Goal: Task Accomplishment & Management: Complete application form

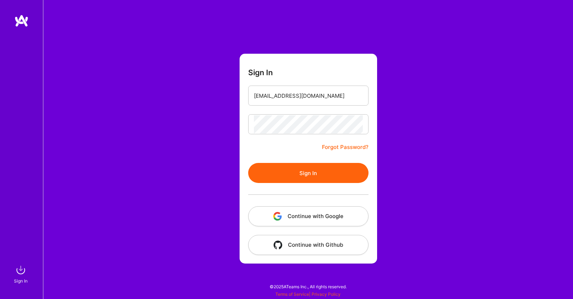
click at [248, 163] on button "Sign In" at bounding box center [308, 173] width 120 height 20
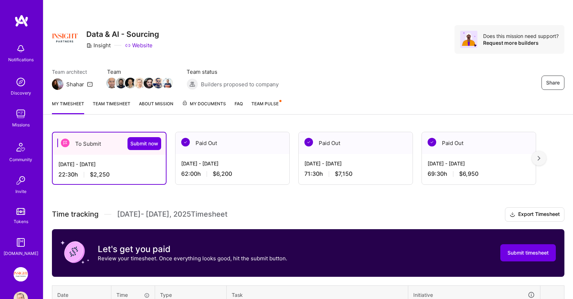
scroll to position [75, 0]
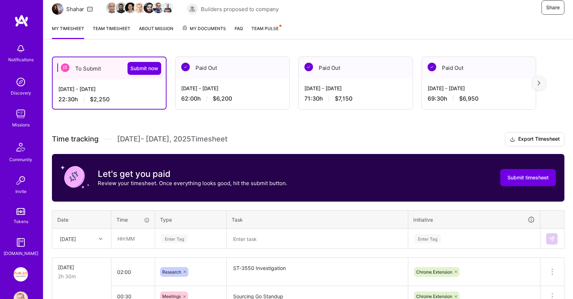
click at [81, 233] on div "[DATE]" at bounding box center [82, 238] width 58 height 19
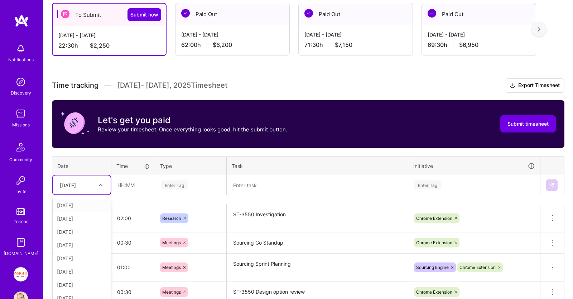
scroll to position [137, 0]
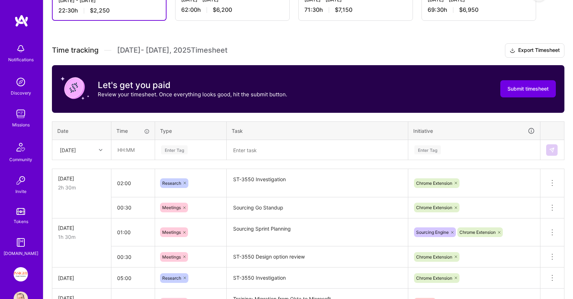
scroll to position [212, 0]
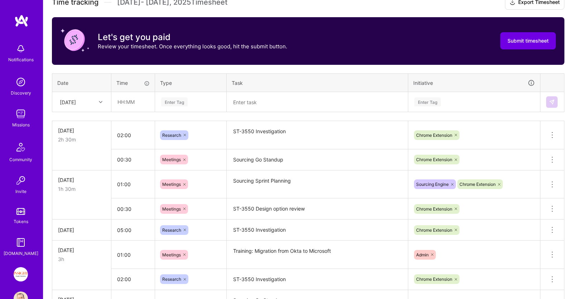
click at [76, 101] on div "[DATE]" at bounding box center [68, 102] width 16 height 8
click at [72, 173] on div "[DATE]" at bounding box center [82, 173] width 58 height 13
click at [137, 102] on input "text" at bounding box center [133, 101] width 43 height 19
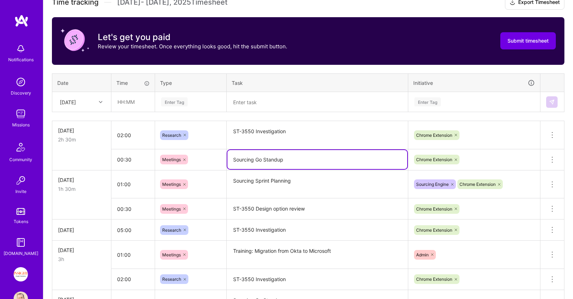
drag, startPoint x: 299, startPoint y: 162, endPoint x: 205, endPoint y: 154, distance: 93.8
click at [227, 154] on textarea "Sourcing Go Standup" at bounding box center [317, 159] width 180 height 19
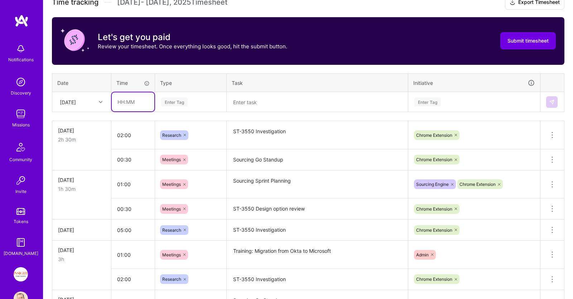
click at [143, 102] on input "text" at bounding box center [133, 101] width 43 height 19
type input "00:30"
click at [188, 102] on div "Enter Tag" at bounding box center [190, 101] width 60 height 9
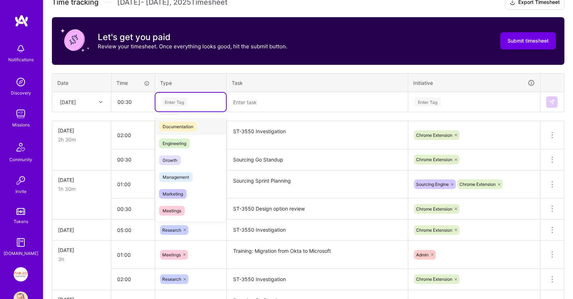
scroll to position [73, 0]
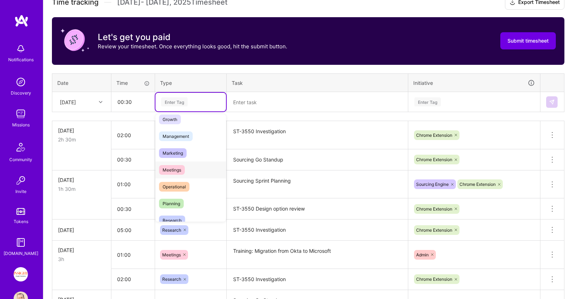
click at [194, 168] on div "Meetings" at bounding box center [190, 169] width 70 height 17
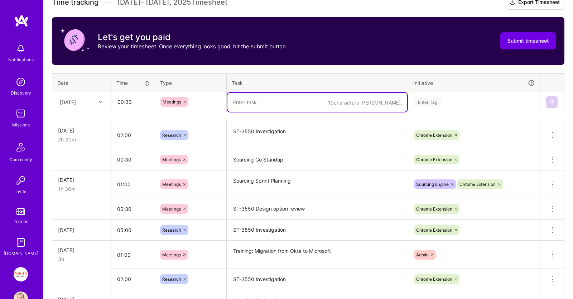
click at [257, 102] on textarea at bounding box center [317, 102] width 180 height 19
paste textarea "Sourcing Go Standup"
type textarea "Sourcing Go Standup"
click at [461, 100] on div "Enter Tag" at bounding box center [473, 101] width 121 height 9
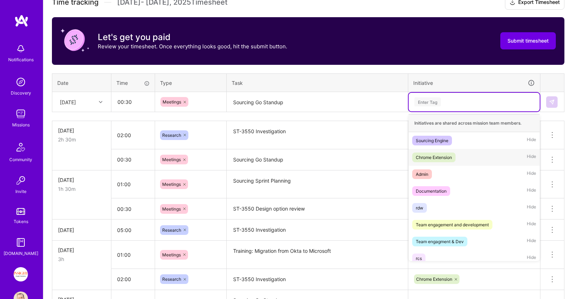
click at [446, 152] on span "Chrome Extension" at bounding box center [433, 157] width 43 height 10
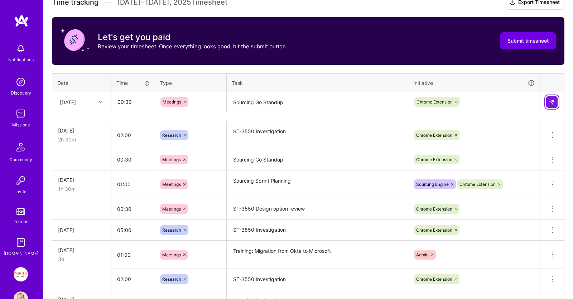
click at [550, 100] on img at bounding box center [552, 102] width 6 height 6
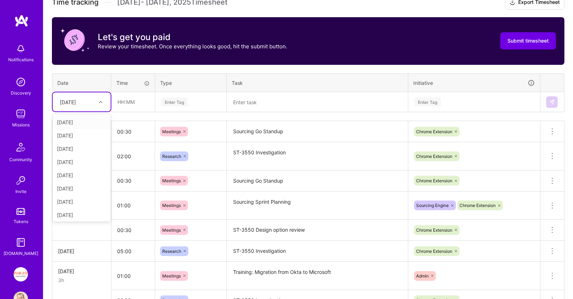
click at [88, 102] on div "[DATE]" at bounding box center [76, 102] width 40 height 12
click at [77, 215] on div "[DATE]" at bounding box center [82, 213] width 58 height 13
click at [141, 102] on input "text" at bounding box center [133, 101] width 43 height 19
type input "00:30"
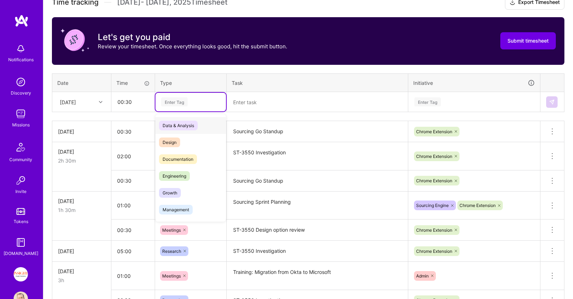
click at [224, 97] on div "Enter Tag" at bounding box center [190, 102] width 70 height 19
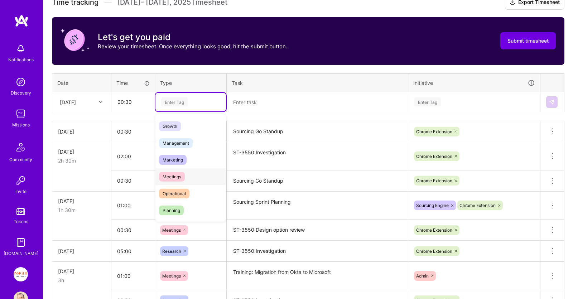
scroll to position [110, 0]
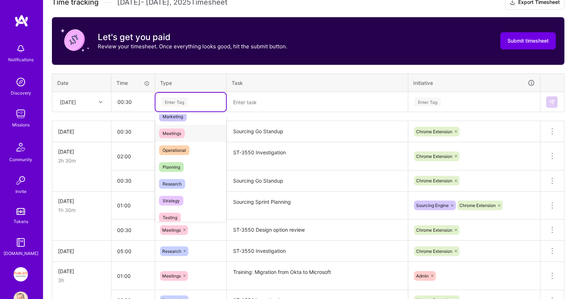
click at [180, 137] on div "Meetings" at bounding box center [190, 133] width 70 height 17
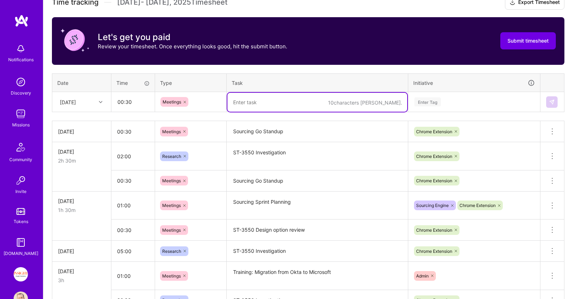
click at [260, 100] on textarea at bounding box center [317, 102] width 180 height 19
paste textarea "Sourcing Go Standup"
type textarea "Sourcing Go Standup"
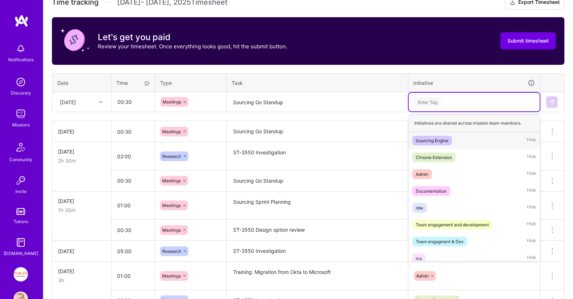
click at [476, 104] on div "Enter Tag" at bounding box center [473, 101] width 121 height 9
click at [448, 154] on div "Chrome Extension" at bounding box center [433, 158] width 36 height 8
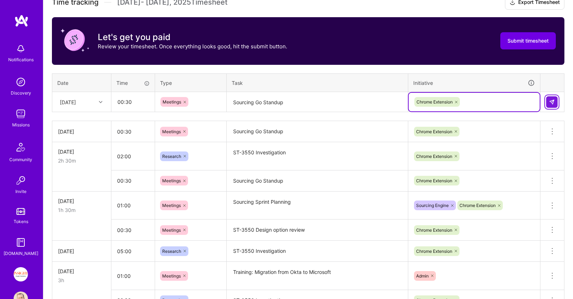
click at [549, 98] on button at bounding box center [551, 101] width 11 height 11
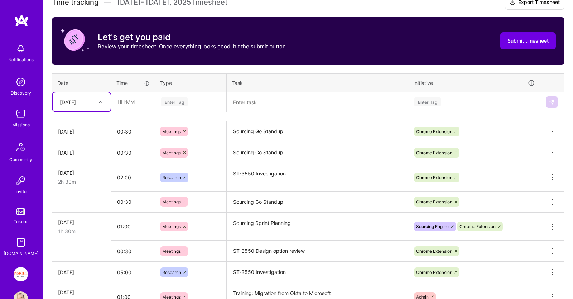
click at [91, 99] on div "[DATE]" at bounding box center [76, 102] width 40 height 12
click at [77, 176] on div "[DATE]" at bounding box center [82, 175] width 58 height 13
click at [132, 100] on input "text" at bounding box center [133, 101] width 43 height 19
type input "00:30"
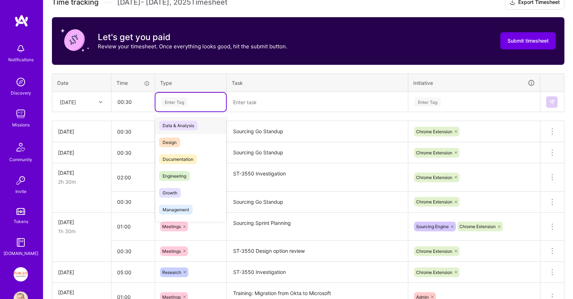
click at [204, 101] on div "Enter Tag" at bounding box center [190, 101] width 60 height 9
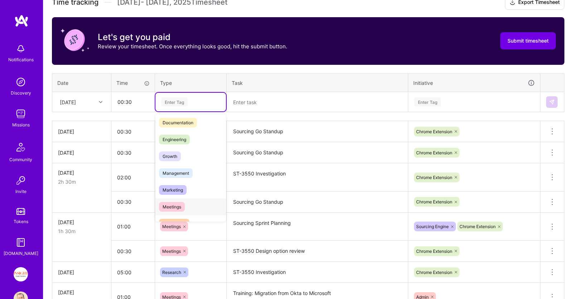
click at [185, 206] on div "Meetings" at bounding box center [190, 206] width 70 height 17
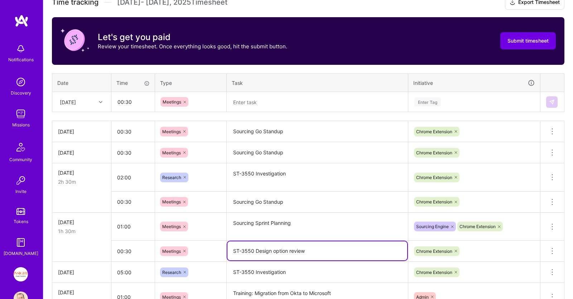
drag, startPoint x: 311, startPoint y: 249, endPoint x: 231, endPoint y: 250, distance: 80.5
click at [231, 250] on textarea "ST-3550 Design option review" at bounding box center [317, 250] width 180 height 19
click at [254, 104] on textarea at bounding box center [317, 102] width 180 height 19
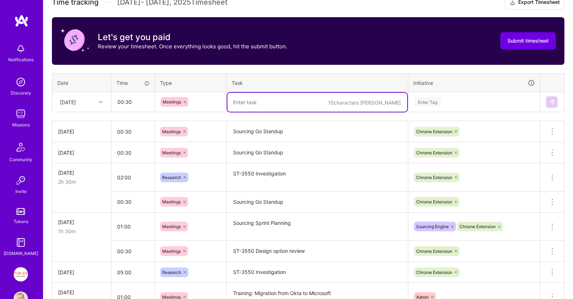
paste textarea "ST-3550 Design option review"
type textarea "ST-3550 Design option review"
click at [439, 87] on th "Initiative" at bounding box center [474, 82] width 132 height 19
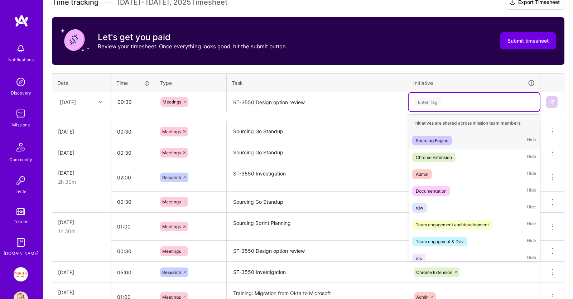
click at [447, 101] on div "Enter Tag" at bounding box center [473, 101] width 121 height 9
click at [465, 153] on div "Chrome Extension Hide" at bounding box center [473, 157] width 131 height 17
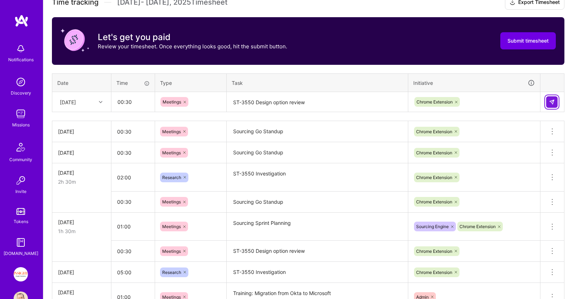
click at [551, 100] on img at bounding box center [552, 102] width 6 height 6
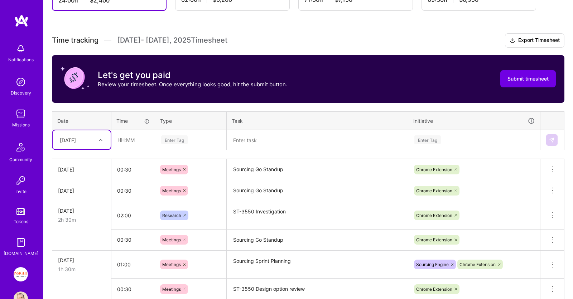
scroll to position [174, 0]
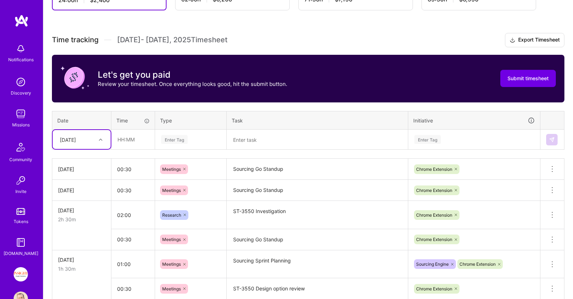
click at [92, 140] on div "[DATE]" at bounding box center [76, 139] width 40 height 12
click at [138, 138] on input "text" at bounding box center [133, 139] width 43 height 19
type input "04:00"
click at [186, 137] on div "Enter Tag" at bounding box center [174, 139] width 26 height 11
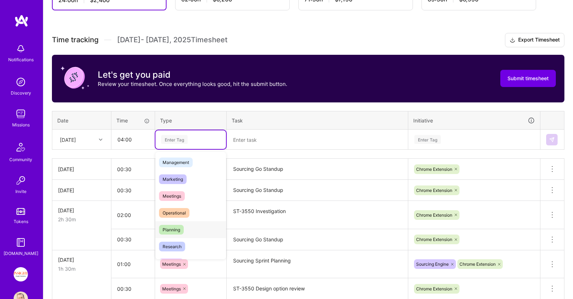
scroll to position [110, 0]
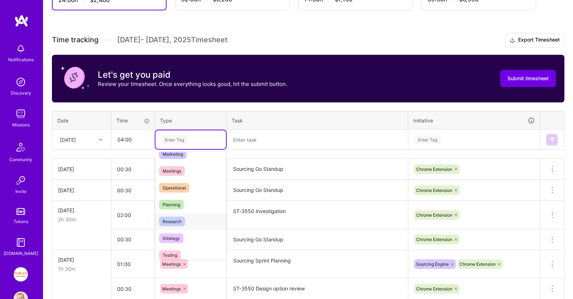
click at [187, 224] on div "Research" at bounding box center [190, 221] width 70 height 17
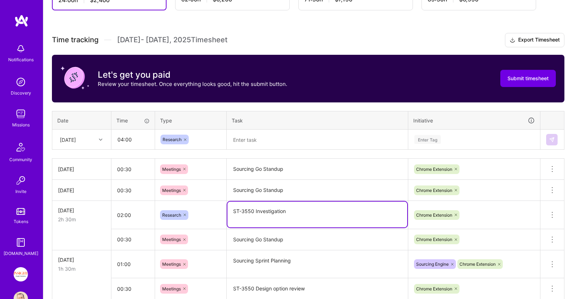
drag, startPoint x: 233, startPoint y: 211, endPoint x: 304, endPoint y: 208, distance: 71.6
click at [304, 208] on textarea "ST-3550 Investigation" at bounding box center [317, 214] width 180 height 26
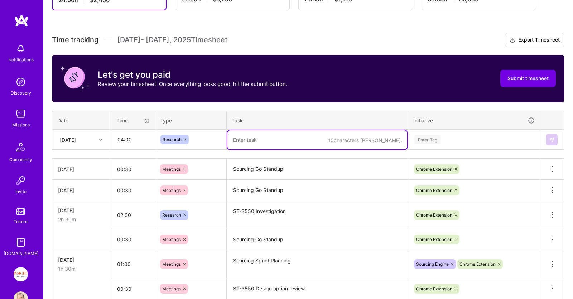
click at [244, 137] on textarea at bounding box center [317, 139] width 180 height 19
paste textarea "ST-3550 Investigation"
type textarea "ST-3550 Investigation"
click at [435, 133] on div "Enter Tag" at bounding box center [473, 139] width 131 height 19
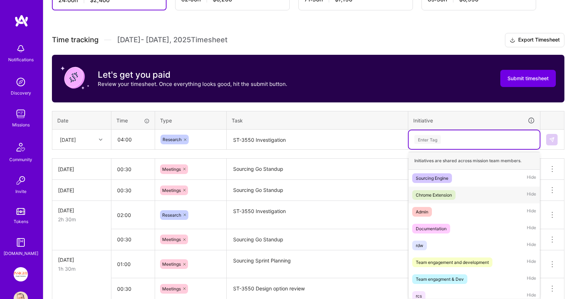
click at [447, 190] on span "Chrome Extension" at bounding box center [433, 195] width 43 height 10
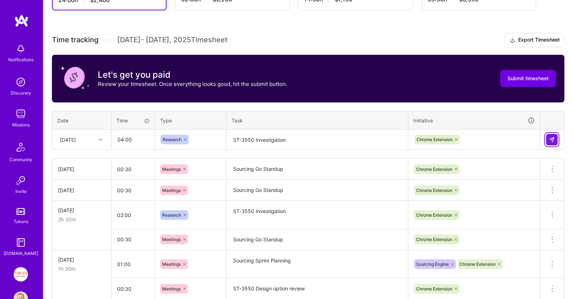
click at [552, 137] on img at bounding box center [552, 140] width 6 height 6
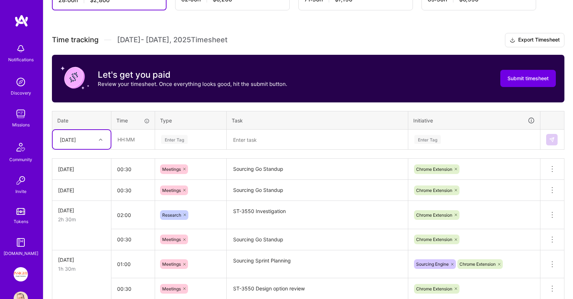
click at [88, 140] on div "[DATE]" at bounding box center [76, 139] width 40 height 12
click at [69, 200] on div "[DATE]" at bounding box center [82, 197] width 58 height 13
click at [134, 142] on input "text" at bounding box center [133, 139] width 43 height 19
click at [195, 132] on div "Enter Tag" at bounding box center [190, 139] width 70 height 19
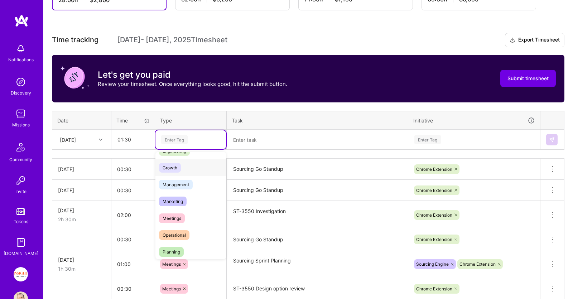
scroll to position [73, 0]
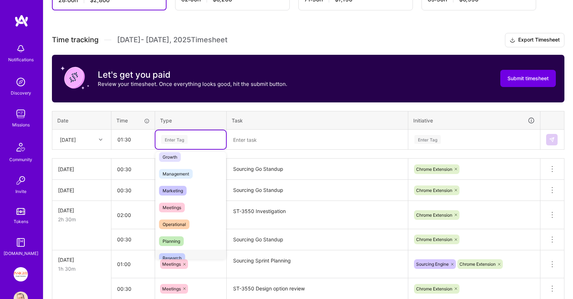
click at [172, 254] on span "Research" at bounding box center [172, 258] width 26 height 10
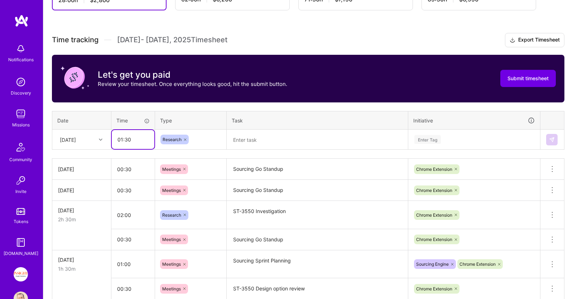
click at [123, 140] on input "01:30" at bounding box center [133, 139] width 43 height 19
type input "02:30"
click at [262, 141] on textarea at bounding box center [317, 139] width 180 height 19
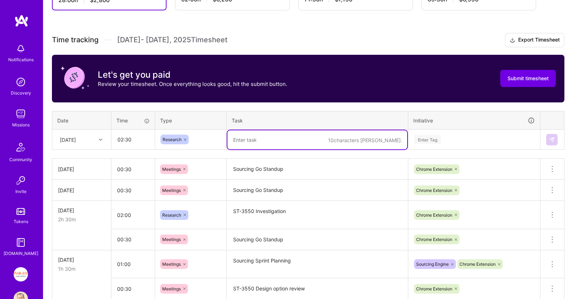
paste textarea "ST-3550 Investigation"
type textarea "ST-3550 Investigation"
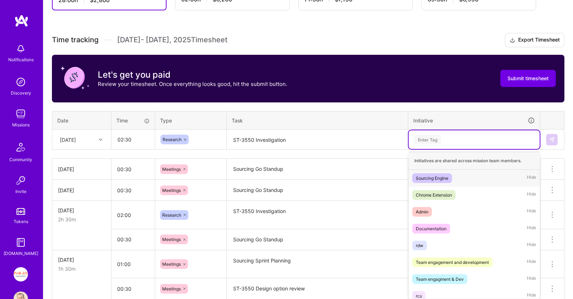
click at [446, 137] on div "Enter Tag" at bounding box center [473, 139] width 121 height 9
click at [452, 189] on div "Chrome Extension Hide" at bounding box center [473, 194] width 131 height 17
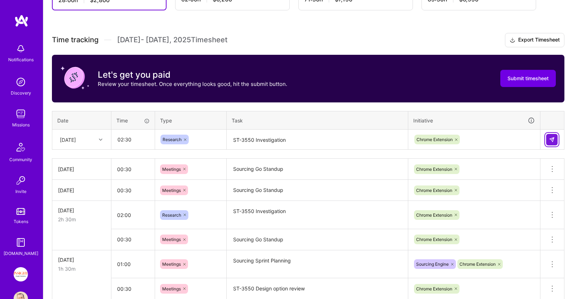
click at [550, 137] on img at bounding box center [552, 140] width 6 height 6
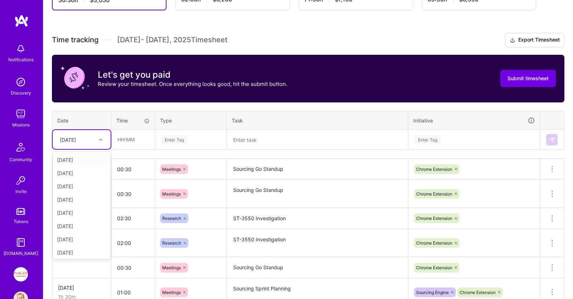
click at [94, 136] on div "[DATE]" at bounding box center [76, 139] width 40 height 12
click at [73, 249] on div "[DATE]" at bounding box center [82, 250] width 58 height 13
click at [140, 135] on input "text" at bounding box center [133, 139] width 43 height 19
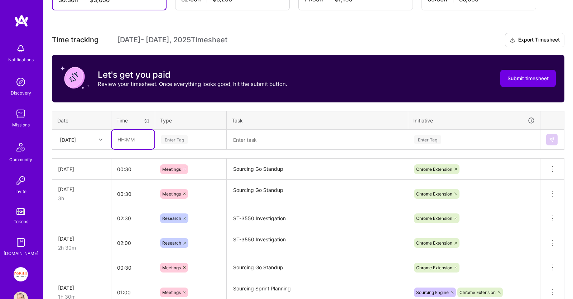
scroll to position [137, 0]
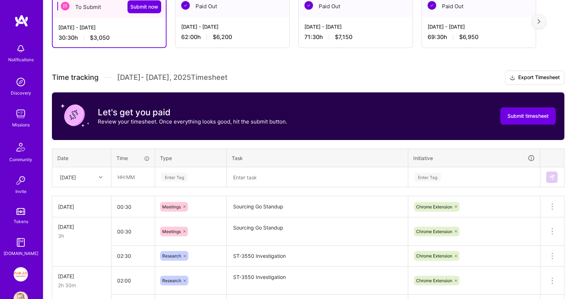
click at [268, 181] on textarea at bounding box center [317, 177] width 180 height 19
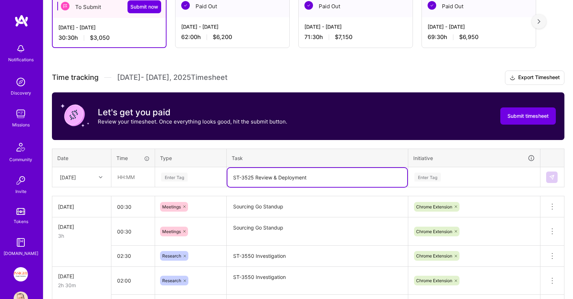
type textarea "ST-3525 Review & Deployment"
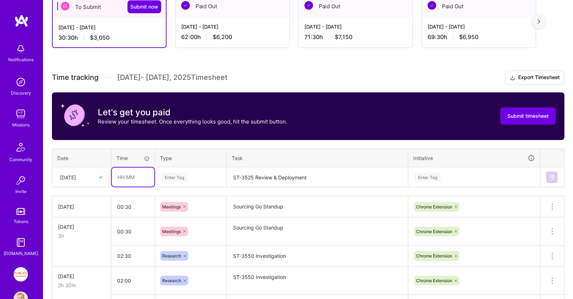
click at [139, 176] on input "text" at bounding box center [133, 176] width 43 height 19
click at [117, 177] on input "7:00" at bounding box center [133, 176] width 43 height 19
type input "06:00"
click at [181, 177] on div "Enter Tag" at bounding box center [174, 176] width 26 height 11
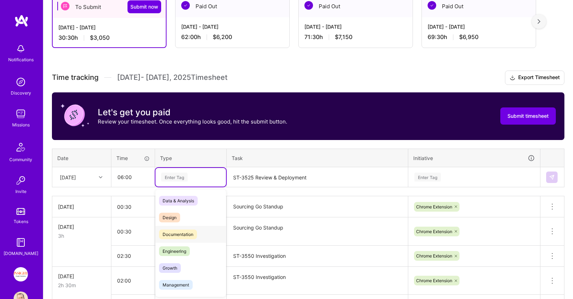
scroll to position [36, 0]
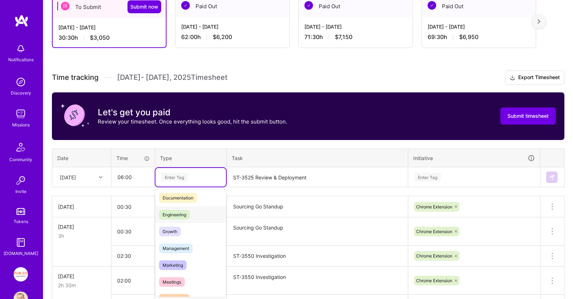
click at [190, 215] on div "Engineering" at bounding box center [190, 214] width 70 height 17
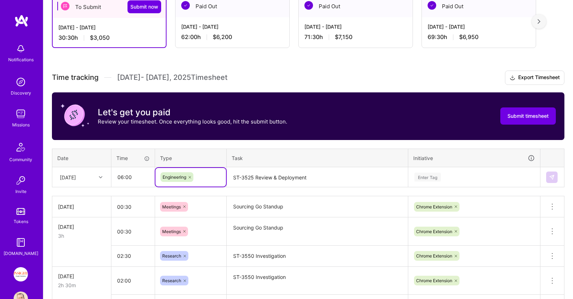
click at [463, 175] on div "Enter Tag" at bounding box center [473, 177] width 131 height 19
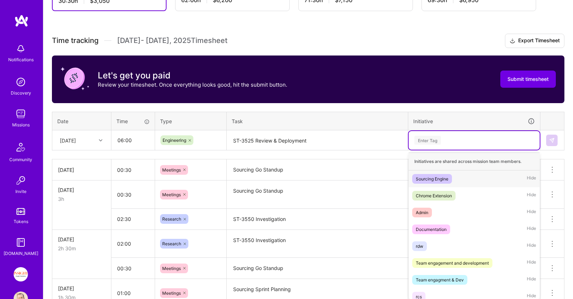
scroll to position [176, 0]
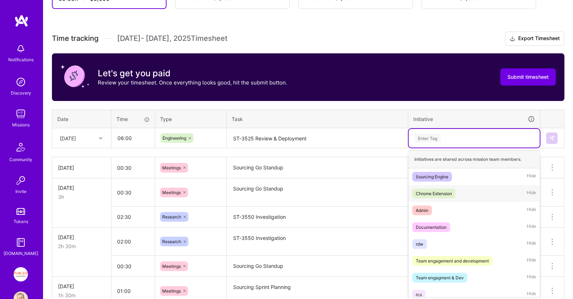
click at [457, 187] on div "Chrome Extension Hide" at bounding box center [473, 193] width 131 height 17
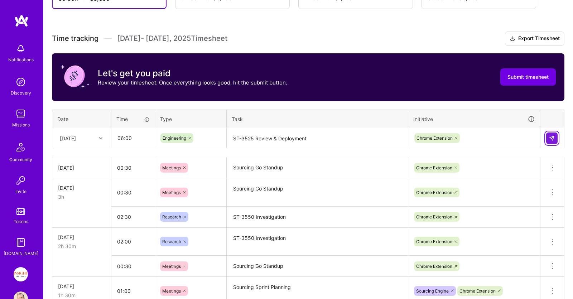
click at [551, 134] on button at bounding box center [551, 137] width 11 height 11
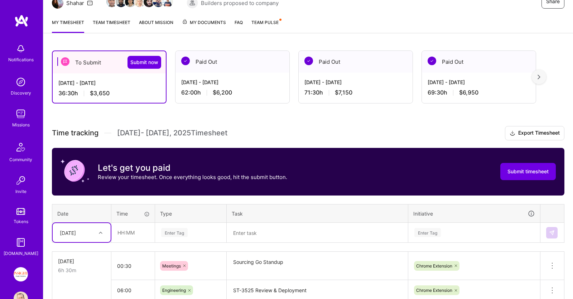
scroll to position [63, 0]
